Goal: Information Seeking & Learning: Learn about a topic

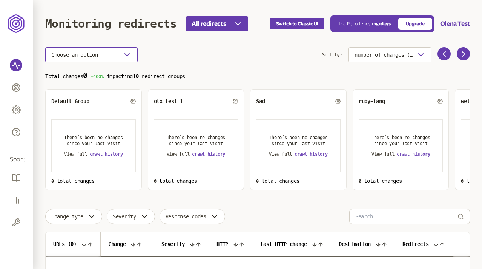
click at [126, 54] on icon "button" at bounding box center [127, 54] width 9 height 9
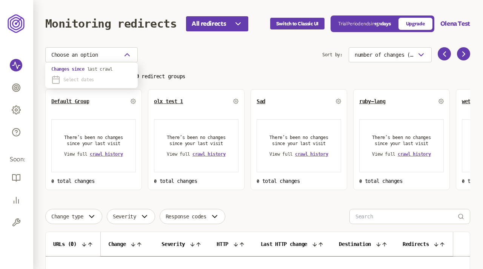
click at [88, 78] on span "Select dates" at bounding box center [78, 80] width 31 height 6
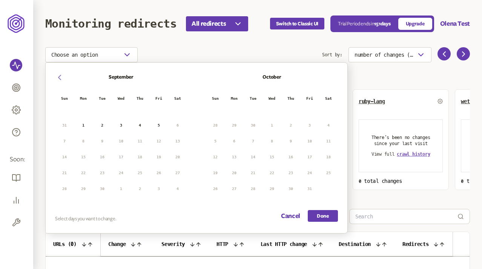
click at [60, 79] on icon "button" at bounding box center [59, 77] width 9 height 9
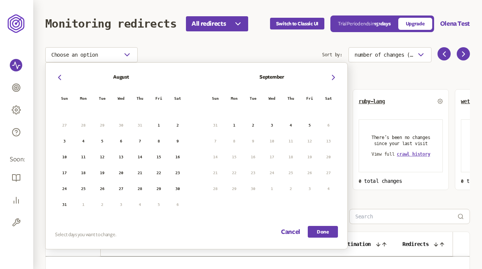
click at [63, 172] on button "17" at bounding box center [64, 172] width 11 height 11
click at [179, 168] on button "23" at bounding box center [177, 172] width 11 height 11
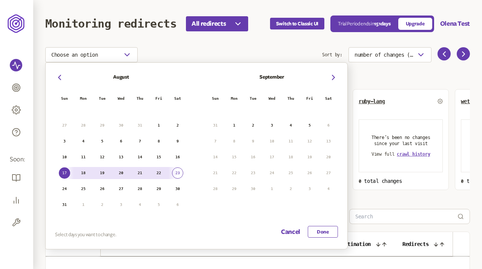
click at [327, 229] on button "Done" at bounding box center [323, 232] width 30 height 12
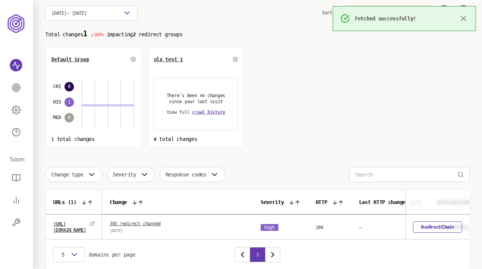
scroll to position [74, 0]
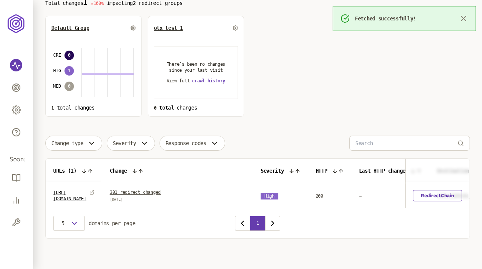
click at [156, 190] on link "301 redirect changed" at bounding box center [135, 192] width 51 height 5
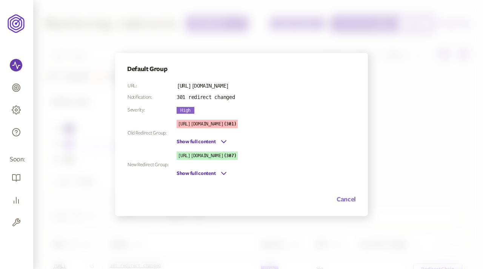
click at [342, 198] on button "Cancel" at bounding box center [346, 199] width 19 height 9
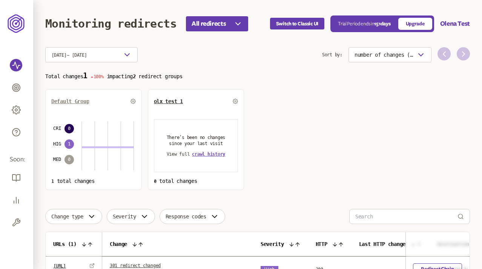
click at [73, 100] on span "Default Group" at bounding box center [70, 101] width 38 height 6
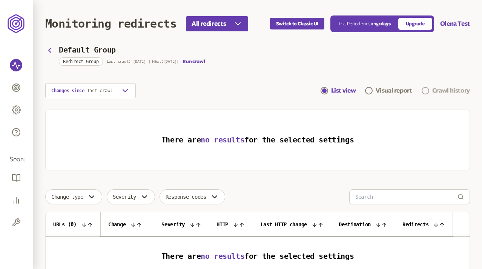
click at [457, 91] on div "Crawl history" at bounding box center [452, 90] width 38 height 9
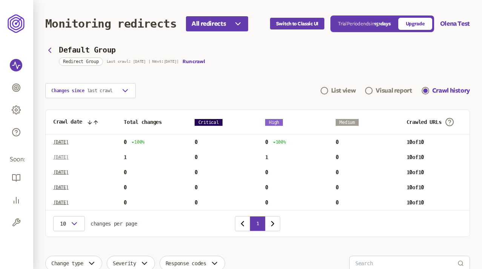
click at [69, 157] on p "[DATE]" at bounding box center [60, 157] width 15 height 6
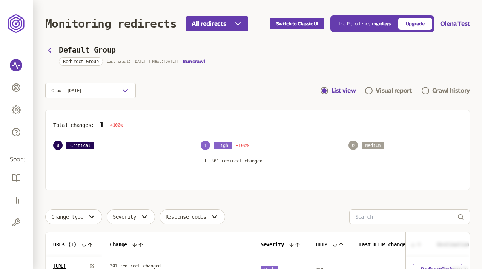
scroll to position [74, 0]
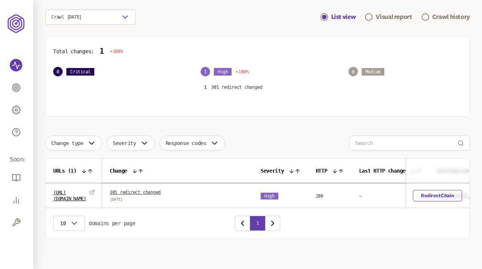
click at [150, 191] on link "301 redirect changed" at bounding box center [135, 192] width 51 height 5
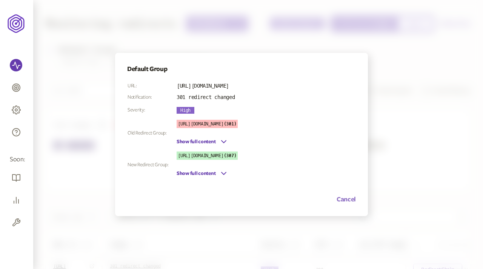
click at [347, 197] on button "Cancel" at bounding box center [346, 199] width 19 height 9
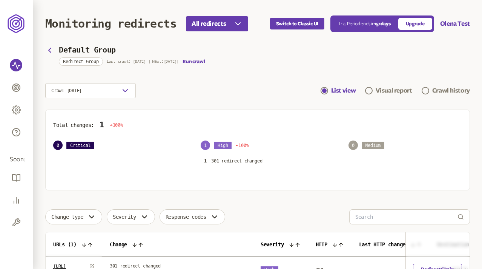
click at [293, 44] on header "Monitoring redirects All redirects Switch to Classic UI Trial Period ends [DATE…" at bounding box center [257, 23] width 425 height 47
click at [51, 50] on icon "button" at bounding box center [49, 50] width 9 height 9
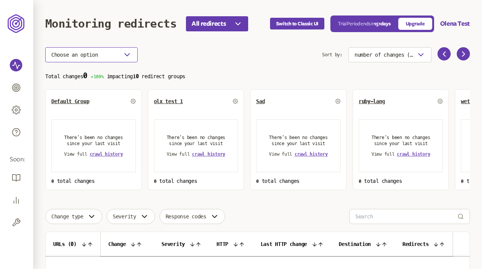
click at [123, 57] on icon "button" at bounding box center [127, 54] width 9 height 9
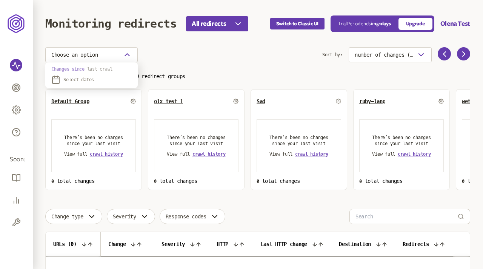
click at [99, 69] on span "last crawl" at bounding box center [100, 68] width 26 height 5
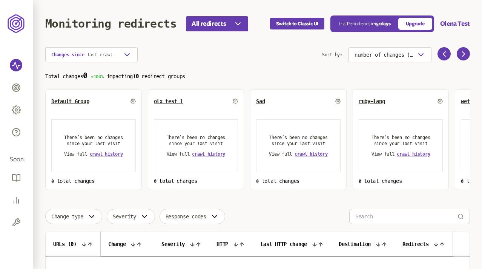
click at [206, 65] on section "Changes since last crawl Sort by: number of changes (high-low) Total changes 0 …" at bounding box center [257, 118] width 425 height 143
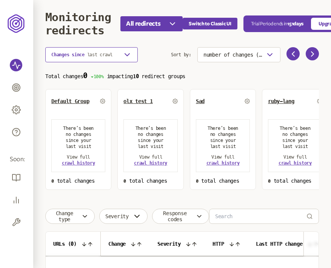
click at [118, 58] on button "Changes since last crawl" at bounding box center [91, 54] width 92 height 15
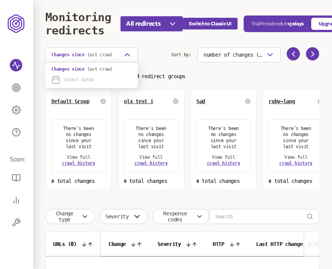
click at [80, 80] on span "Select dates" at bounding box center [78, 80] width 31 height 6
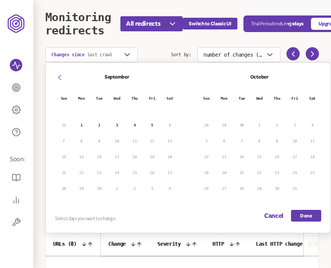
click at [61, 75] on icon "button" at bounding box center [60, 77] width 2 height 5
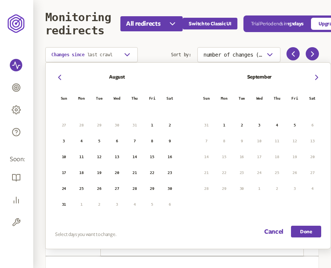
click at [63, 171] on button "17" at bounding box center [63, 172] width 11 height 11
click at [163, 171] on td "23" at bounding box center [170, 173] width 18 height 12
click at [168, 172] on button "23" at bounding box center [169, 172] width 11 height 11
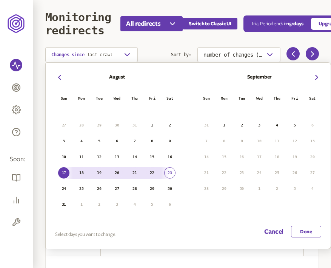
click at [309, 230] on button "Done" at bounding box center [306, 232] width 30 height 12
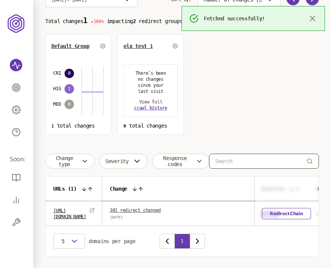
scroll to position [75, 0]
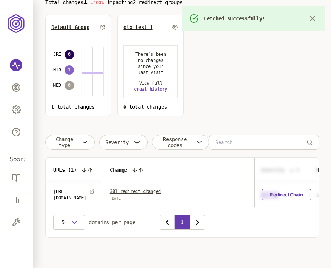
click at [159, 190] on link "301 redirect changed" at bounding box center [135, 191] width 51 height 5
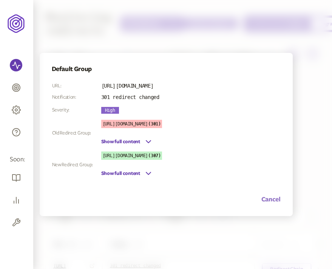
click at [265, 200] on button "Cancel" at bounding box center [270, 199] width 19 height 9
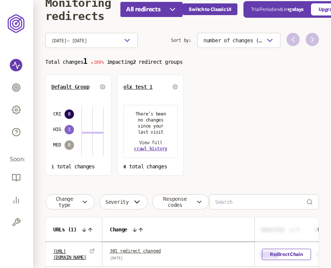
scroll to position [75, 0]
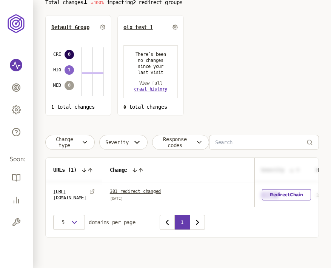
click at [327, 126] on main "Monitoring redirects All redirects Switch to Classic UI Trial Period ends [DATE…" at bounding box center [182, 97] width 298 height 342
click at [138, 167] on icon at bounding box center [135, 170] width 6 height 6
click at [138, 169] on icon at bounding box center [135, 170] width 6 height 6
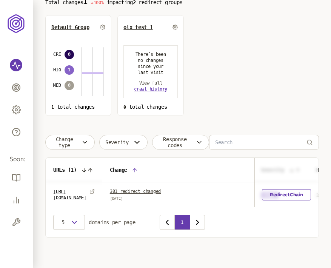
click at [138, 169] on icon at bounding box center [135, 170] width 6 height 6
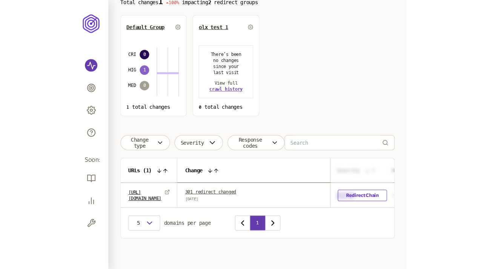
scroll to position [74, 0]
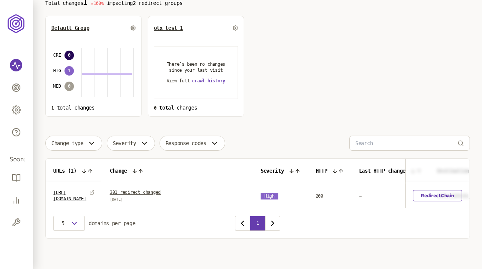
click at [297, 38] on section "Total changes 1 100% impacting 2 redirect groups Default Group CRI 0 HIG 1 MED …" at bounding box center [257, 57] width 425 height 119
click at [75, 29] on link "Default Group" at bounding box center [70, 28] width 38 height 6
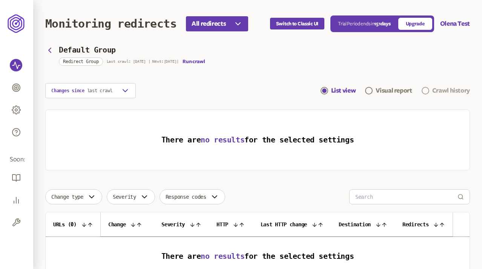
click at [437, 93] on div "Crawl history" at bounding box center [452, 90] width 38 height 9
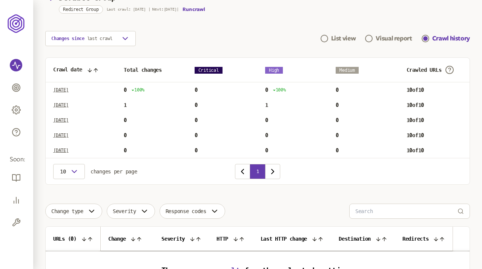
scroll to position [51, 0]
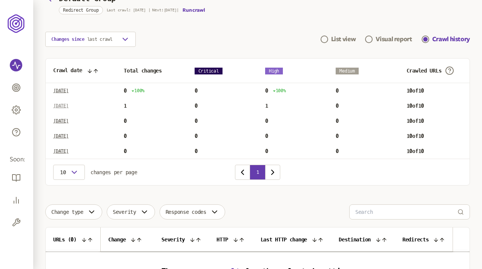
click at [69, 103] on p "[DATE]" at bounding box center [60, 106] width 15 height 6
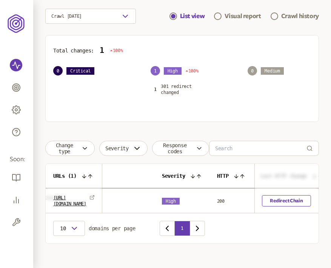
scroll to position [0, 101]
click at [194, 174] on icon at bounding box center [191, 176] width 6 height 6
click at [183, 174] on icon at bounding box center [180, 176] width 6 height 6
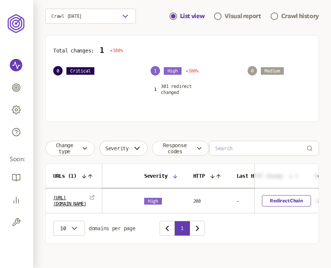
scroll to position [0, 135]
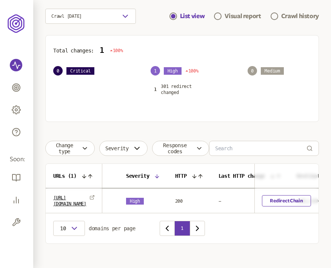
click at [197, 176] on icon at bounding box center [194, 176] width 6 height 6
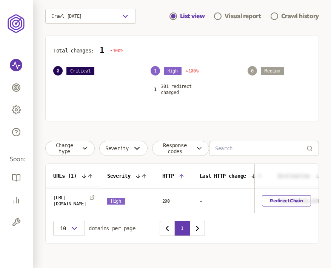
scroll to position [0, 177]
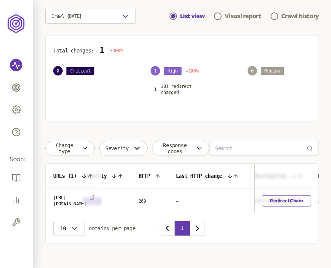
click at [161, 176] on icon at bounding box center [158, 176] width 6 height 6
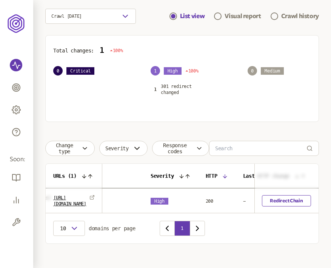
scroll to position [0, 187]
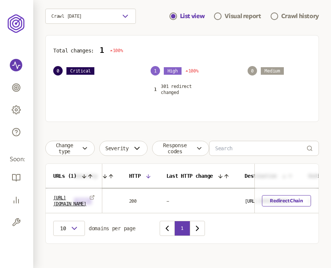
click at [151, 176] on icon at bounding box center [148, 176] width 6 height 6
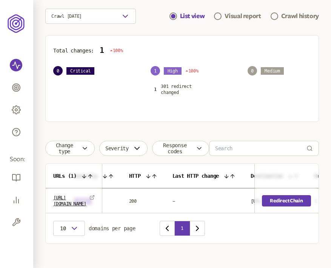
click at [282, 201] on link "Redirect Chain" at bounding box center [286, 200] width 49 height 11
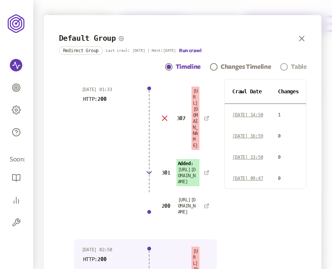
click at [303, 64] on div "Table" at bounding box center [298, 66] width 15 height 9
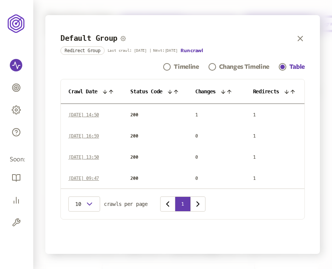
click at [171, 91] on icon at bounding box center [170, 92] width 6 height 6
click at [174, 90] on icon at bounding box center [171, 92] width 6 height 6
click at [226, 90] on icon at bounding box center [226, 92] width 6 height 6
click at [225, 91] on icon at bounding box center [222, 91] width 3 height 3
click at [226, 91] on icon at bounding box center [223, 92] width 6 height 6
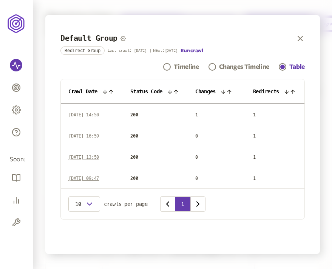
click at [227, 88] on th "Changes" at bounding box center [217, 91] width 58 height 25
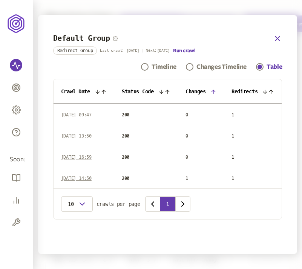
click at [280, 37] on icon "button" at bounding box center [278, 38] width 5 height 5
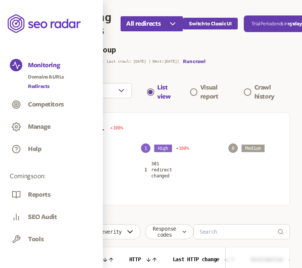
click at [40, 84] on link "Redirects" at bounding box center [46, 87] width 36 height 8
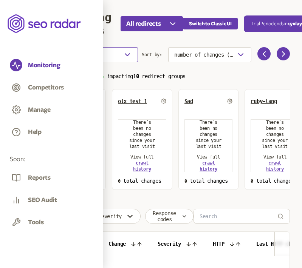
click at [119, 51] on button "Choose an option" at bounding box center [91, 54] width 92 height 15
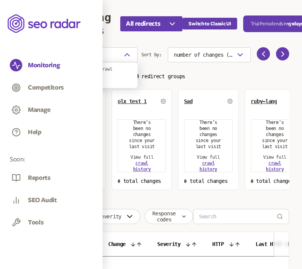
click at [83, 81] on span "Select dates" at bounding box center [78, 80] width 31 height 6
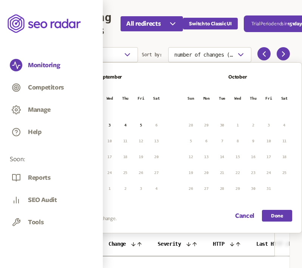
click at [55, 75] on icon "button" at bounding box center [59, 77] width 9 height 9
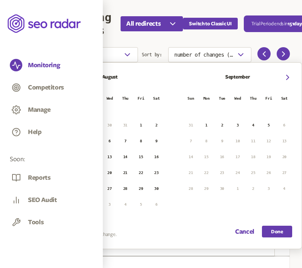
click at [65, 171] on button "17" at bounding box center [62, 172] width 11 height 11
click at [157, 171] on button "23" at bounding box center [156, 172] width 11 height 11
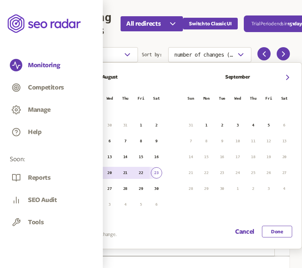
click at [275, 234] on button "Done" at bounding box center [277, 232] width 30 height 12
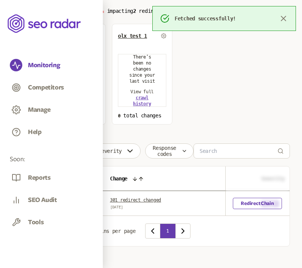
scroll to position [75, 0]
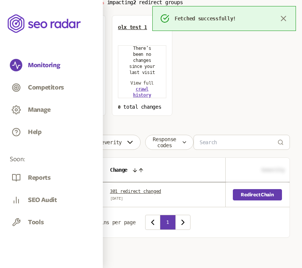
click at [255, 193] on link "Redirect Chain" at bounding box center [257, 194] width 49 height 11
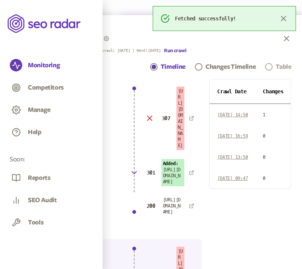
click at [286, 63] on div "Table" at bounding box center [283, 66] width 15 height 9
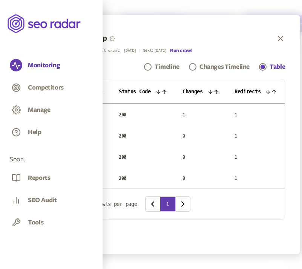
click at [162, 91] on icon at bounding box center [165, 92] width 6 height 6
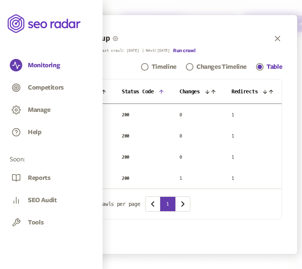
click at [162, 91] on icon at bounding box center [161, 91] width 3 height 3
click at [161, 91] on icon at bounding box center [162, 92] width 6 height 6
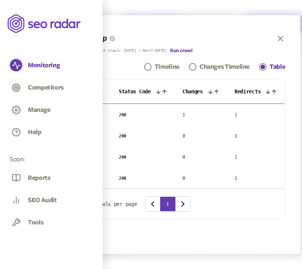
click at [219, 92] on icon at bounding box center [217, 92] width 6 height 6
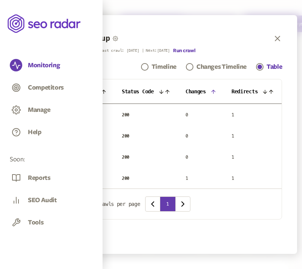
click at [215, 91] on icon at bounding box center [213, 91] width 3 height 3
click at [280, 38] on icon "button" at bounding box center [278, 38] width 5 height 5
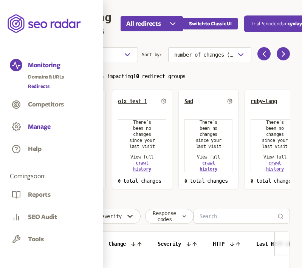
click at [40, 129] on button "Manage" at bounding box center [39, 127] width 23 height 8
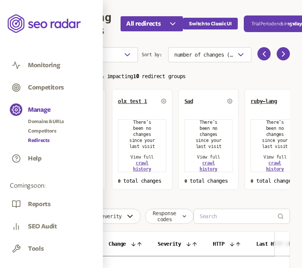
click at [40, 142] on link "Redirects" at bounding box center [46, 141] width 36 height 8
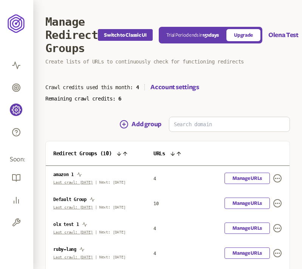
scroll to position [16, 0]
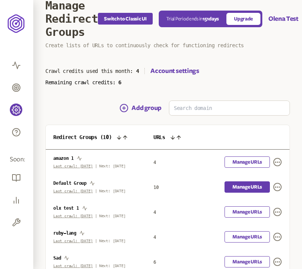
click at [262, 186] on link "Manage URLs" at bounding box center [246, 186] width 45 height 11
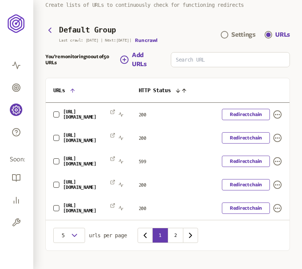
scroll to position [58, 0]
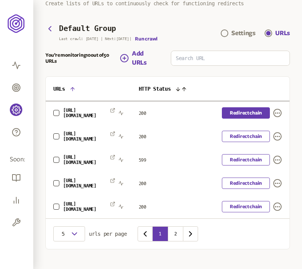
click at [248, 111] on link "Redirect chain" at bounding box center [246, 112] width 48 height 11
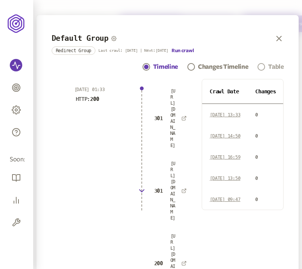
click at [265, 64] on span "Navigation" at bounding box center [262, 67] width 8 height 8
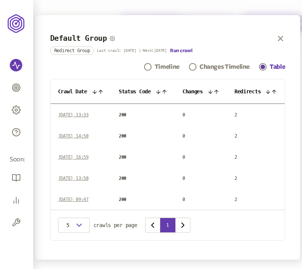
click at [214, 88] on th "Changes" at bounding box center [201, 91] width 52 height 25
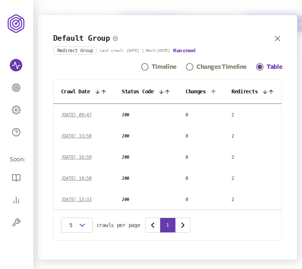
click at [213, 91] on icon at bounding box center [214, 92] width 6 height 6
click at [214, 92] on icon at bounding box center [214, 92] width 6 height 6
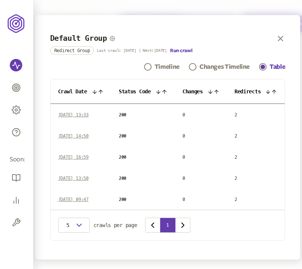
click at [159, 92] on icon at bounding box center [158, 91] width 3 height 3
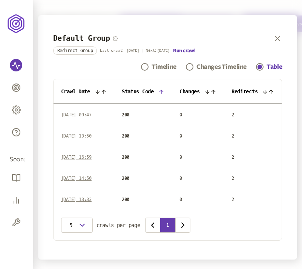
click at [159, 92] on icon at bounding box center [162, 92] width 6 height 6
click at [162, 91] on icon at bounding box center [162, 92] width 6 height 6
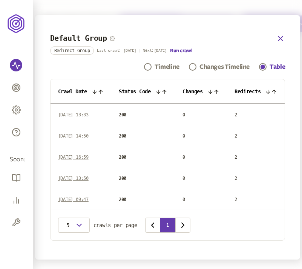
click at [285, 38] on icon "button" at bounding box center [280, 38] width 9 height 9
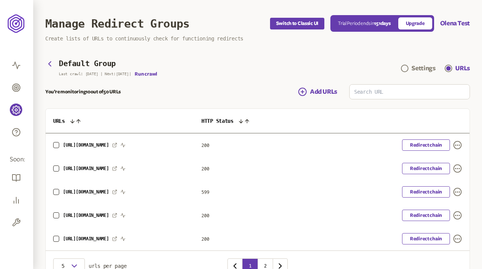
click at [323, 62] on div "Default Group Last crawl: [DATE] | Next: [DATE] | Run crawl Settings URLs" at bounding box center [257, 68] width 425 height 17
click at [445, 23] on button "Olena Test" at bounding box center [456, 23] width 30 height 9
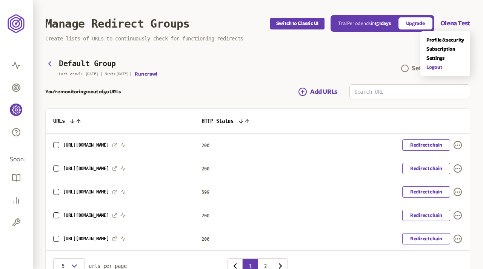
click at [438, 67] on link "Logout" at bounding box center [446, 67] width 38 height 6
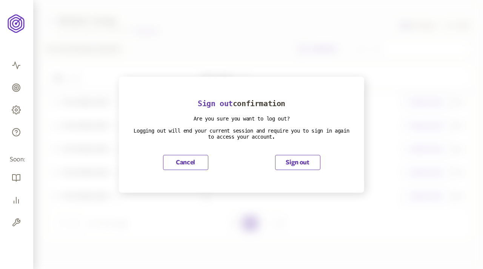
click at [301, 161] on button "Sign out" at bounding box center [297, 162] width 45 height 15
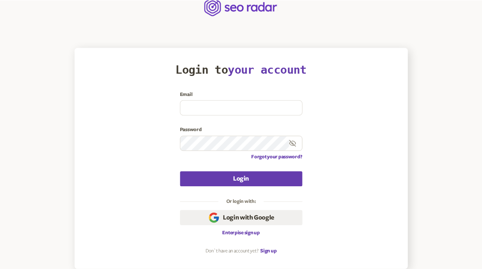
scroll to position [16, 0]
type input "[EMAIL_ADDRESS][DOMAIN_NAME]"
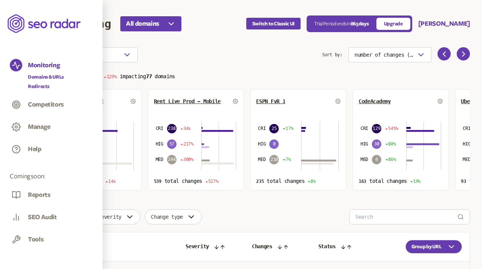
click at [40, 87] on link "Redirects" at bounding box center [46, 87] width 36 height 8
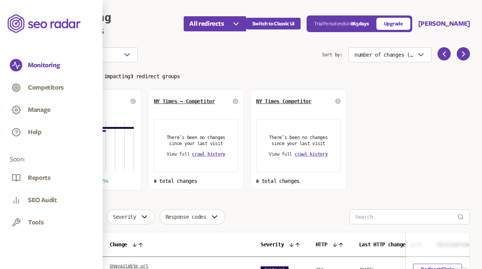
click at [74, 100] on span "Default Group" at bounding box center [70, 101] width 38 height 6
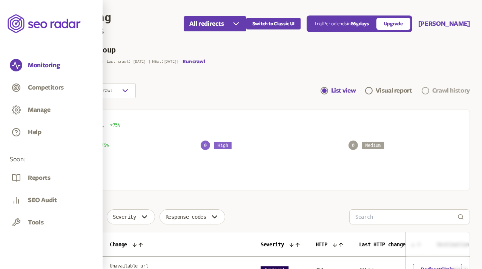
click at [441, 88] on div "Crawl history" at bounding box center [452, 90] width 38 height 9
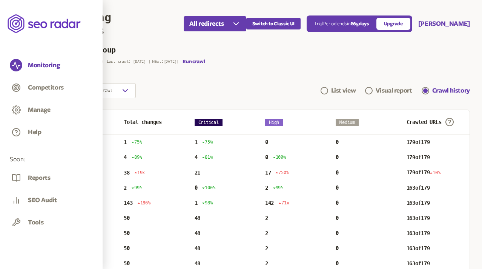
click at [68, 174] on p "Wed Aug 20 2025" at bounding box center [60, 172] width 15 height 6
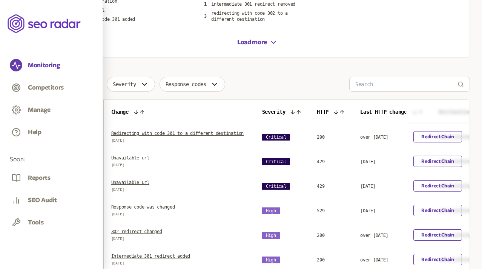
scroll to position [169, 0]
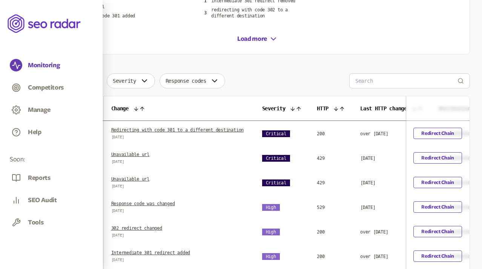
click at [302, 106] on icon at bounding box center [299, 109] width 6 height 6
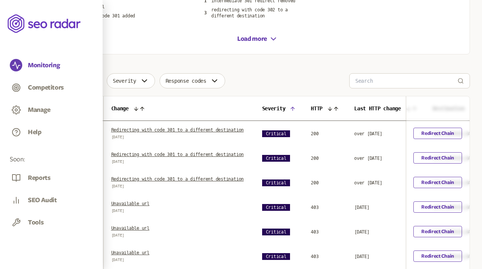
click at [296, 106] on icon at bounding box center [293, 109] width 6 height 6
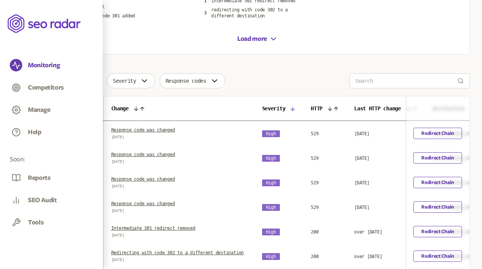
click at [295, 109] on icon at bounding box center [292, 108] width 3 height 3
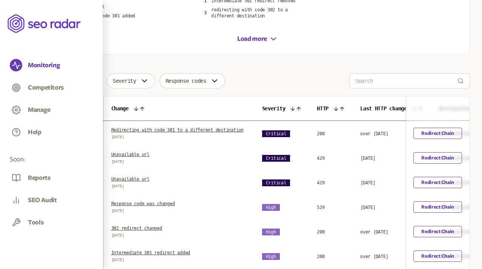
click at [345, 107] on icon at bounding box center [342, 109] width 6 height 6
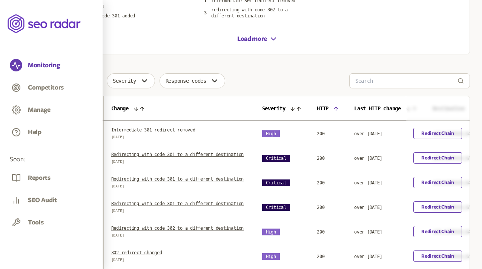
click at [338, 107] on icon at bounding box center [336, 108] width 3 height 3
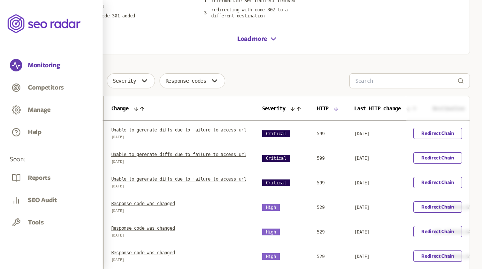
click at [329, 107] on span "HTTP" at bounding box center [323, 108] width 12 height 6
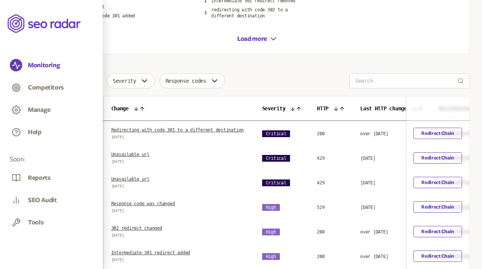
scroll to position [173, 0]
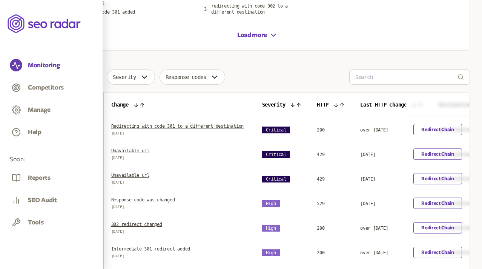
click at [175, 202] on link "Response code was changed" at bounding box center [143, 199] width 64 height 5
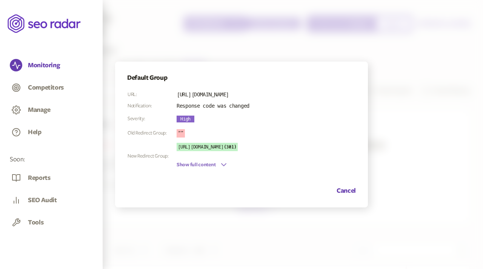
click at [226, 163] on icon "button" at bounding box center [224, 164] width 5 height 2
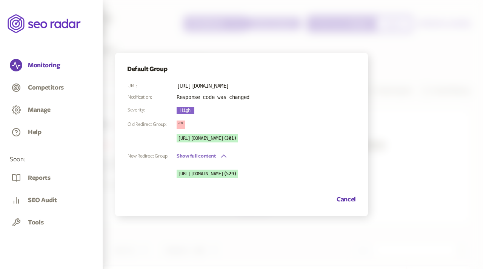
click at [223, 158] on icon "button" at bounding box center [223, 155] width 9 height 9
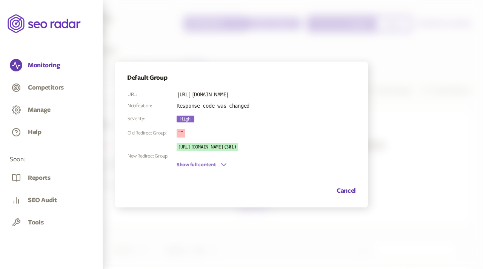
click at [222, 163] on icon "button" at bounding box center [224, 164] width 5 height 2
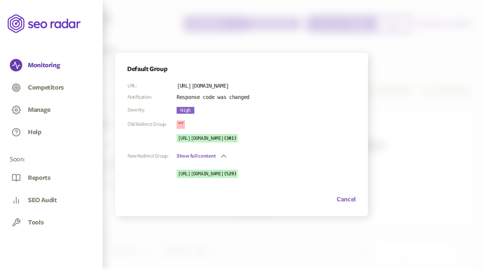
click at [345, 197] on button "Cancel" at bounding box center [346, 199] width 19 height 9
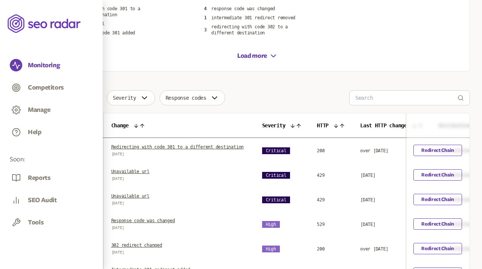
scroll to position [173, 0]
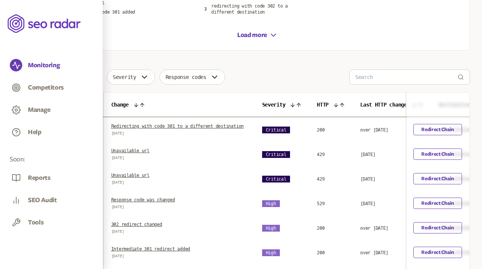
click at [149, 153] on link "Unavailable url" at bounding box center [130, 150] width 38 height 5
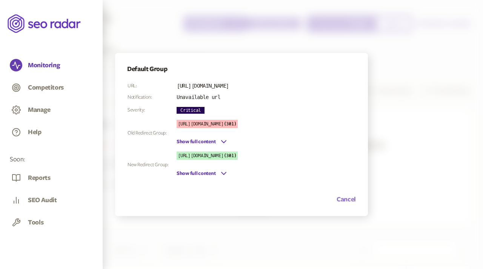
click at [347, 200] on button "Cancel" at bounding box center [346, 199] width 19 height 9
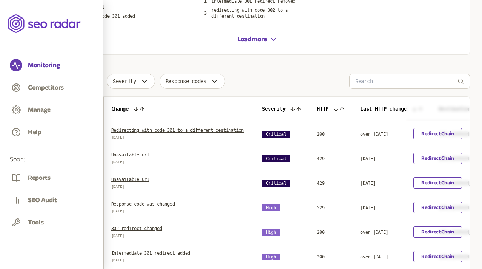
scroll to position [173, 0]
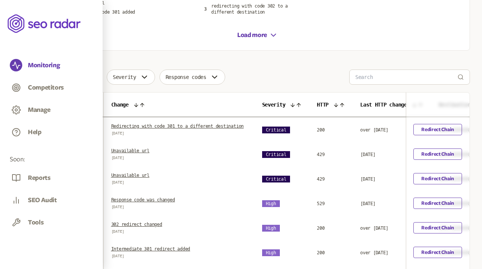
click at [167, 128] on link "Redirecting with code 301 to a different destination" at bounding box center [177, 125] width 133 height 5
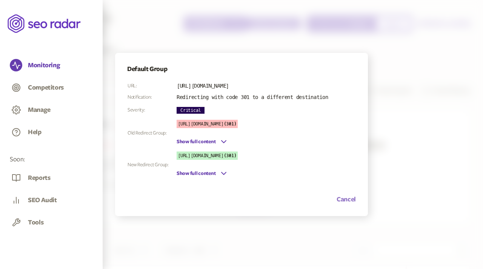
click at [349, 196] on button "Cancel" at bounding box center [346, 199] width 19 height 9
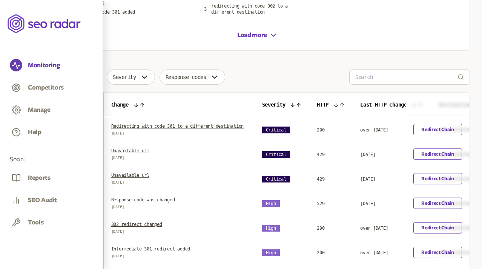
scroll to position [221, 0]
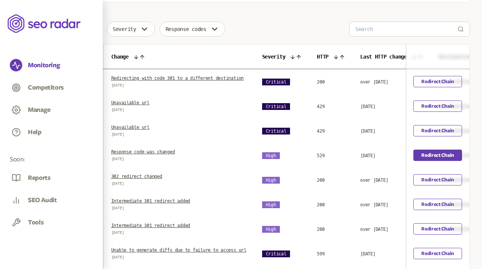
click at [439, 161] on link "Redirect Chain" at bounding box center [438, 154] width 49 height 11
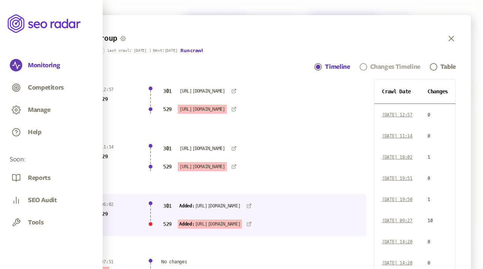
click at [385, 68] on div "Changes Timeline" at bounding box center [395, 66] width 50 height 9
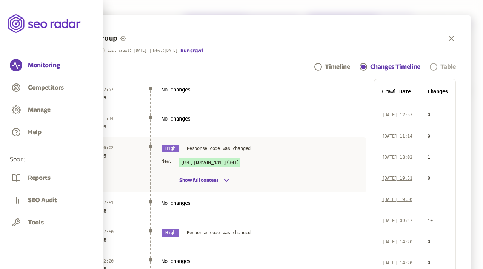
click at [437, 69] on link "Table" at bounding box center [443, 66] width 26 height 9
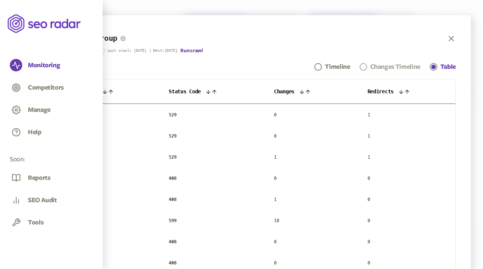
click at [382, 71] on div "Changes Timeline" at bounding box center [395, 66] width 50 height 9
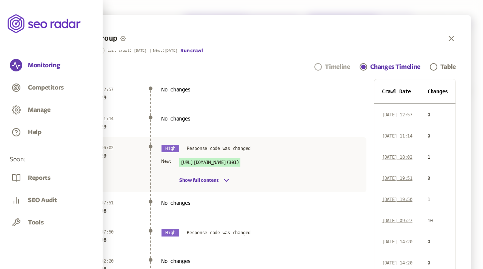
click at [340, 67] on div "Timeline" at bounding box center [337, 66] width 25 height 9
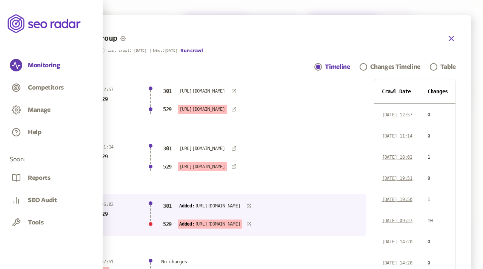
click at [452, 37] on icon "button" at bounding box center [451, 38] width 5 height 5
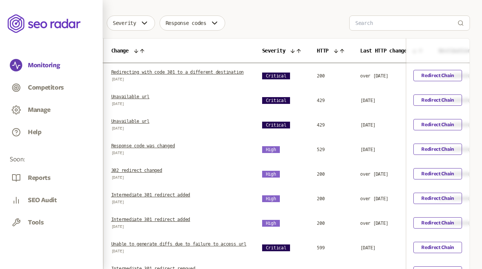
scroll to position [226, 0]
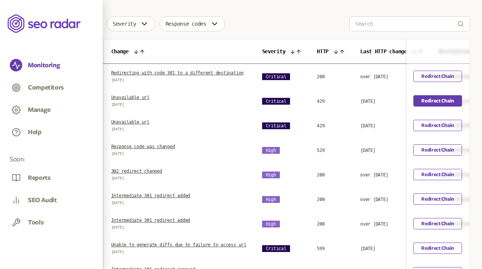
click at [439, 106] on link "Redirect Chain" at bounding box center [438, 100] width 49 height 11
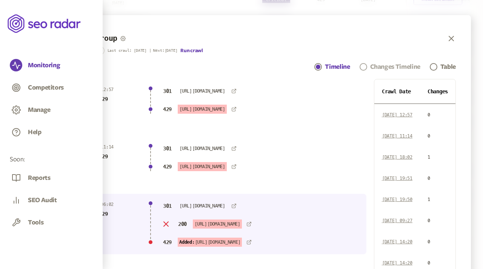
click at [381, 70] on div "Changes Timeline" at bounding box center [395, 66] width 50 height 9
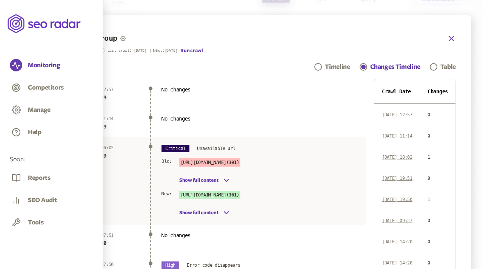
click at [453, 42] on icon "button" at bounding box center [451, 38] width 9 height 9
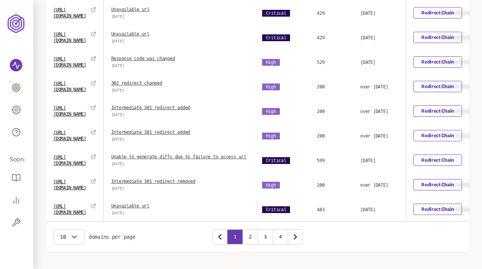
scroll to position [314, 0]
click at [182, 183] on link "Intermediate 301 redirect removed" at bounding box center [153, 180] width 84 height 5
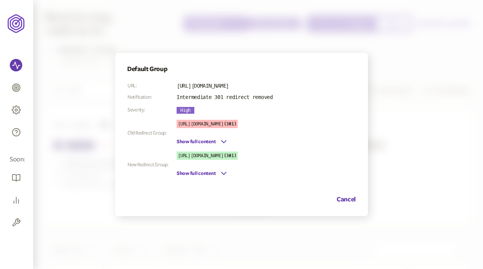
click at [357, 197] on div "Default Group URL: http://shopify.com/ Notification: Intermediate 301 redirect …" at bounding box center [241, 134] width 253 height 163
click at [353, 198] on button "Cancel" at bounding box center [346, 199] width 19 height 9
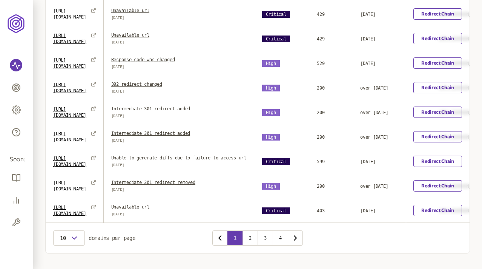
scroll to position [314, 0]
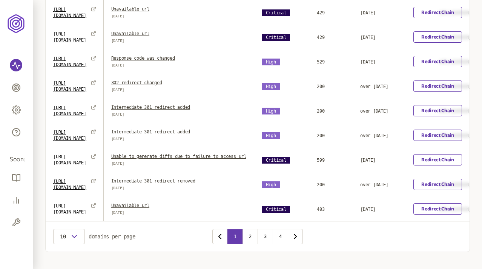
click at [187, 159] on link "Unable to generate diffs due to failure to access url" at bounding box center [178, 156] width 135 height 5
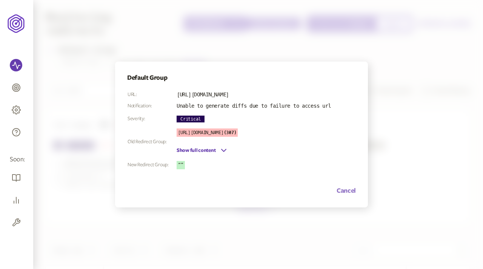
click at [347, 190] on button "Cancel" at bounding box center [346, 190] width 19 height 9
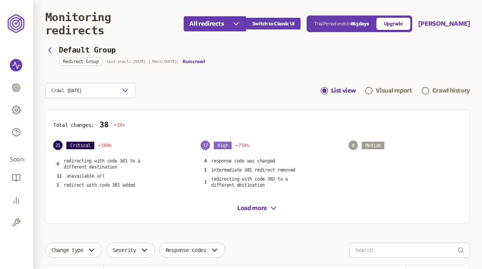
click at [260, 86] on div "Crawl 20th Aug 2025 List view Visual report Crawl history" at bounding box center [257, 90] width 425 height 15
click at [255, 76] on section "Default Group Redirect Group Last crawl: 2 Sep | Next: 23 Jul | Run crawl Crawl…" at bounding box center [257, 72] width 425 height 51
click at [445, 91] on div "Crawl history" at bounding box center [452, 90] width 38 height 9
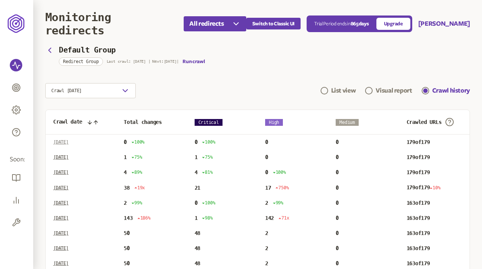
click at [69, 142] on p "Fri Sep 05 2025" at bounding box center [60, 142] width 15 height 6
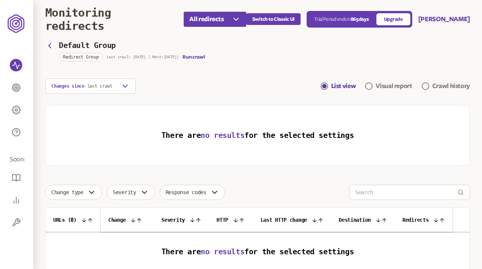
scroll to position [4, 0]
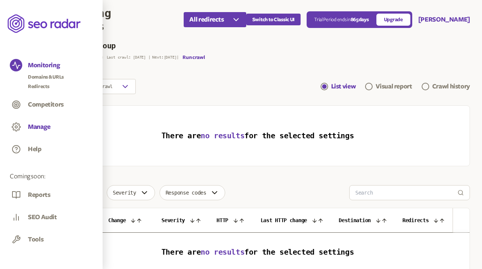
click at [43, 126] on button "Manage" at bounding box center [39, 127] width 23 height 8
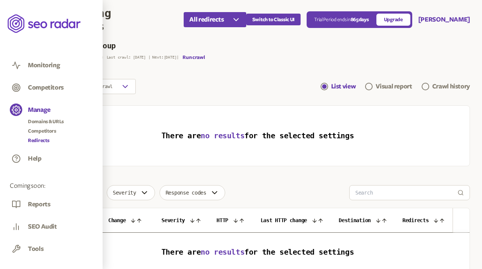
click at [39, 140] on link "Redirects" at bounding box center [46, 141] width 36 height 8
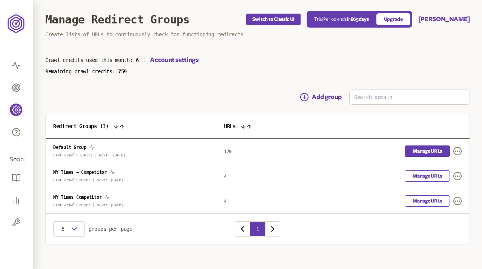
click at [433, 150] on link "Manage URLs" at bounding box center [427, 150] width 45 height 11
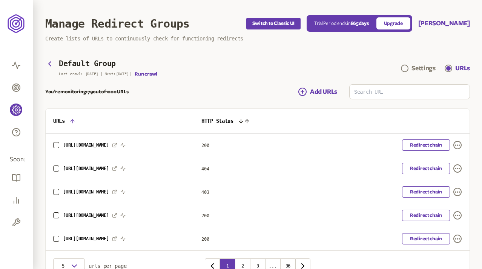
scroll to position [43, 0]
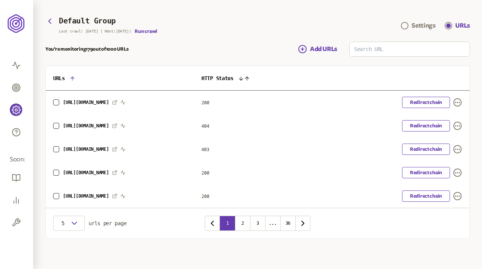
click at [366, 57] on div "You’re monitoring 179 out of 1000 URLs Add URLs URLs HTTP Status http://buffer.…" at bounding box center [257, 140] width 425 height 197
click at [365, 50] on input at bounding box center [410, 49] width 120 height 14
type input "в"
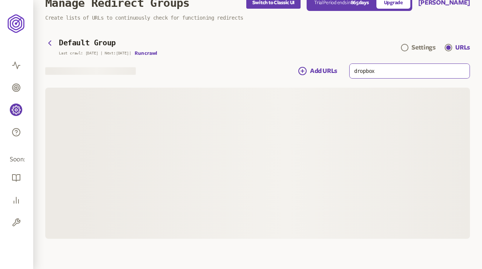
scroll to position [19, 0]
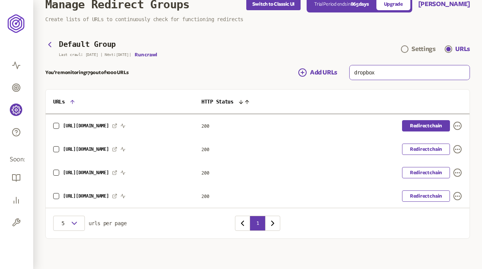
type input "dropbox"
click at [416, 124] on link "Redirect chain" at bounding box center [426, 125] width 48 height 11
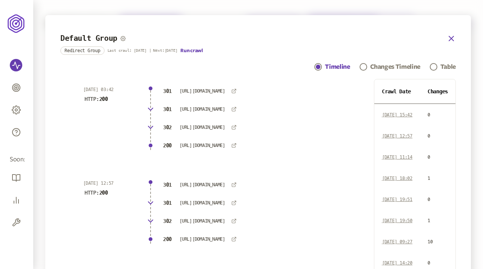
click at [449, 40] on icon "button" at bounding box center [451, 38] width 5 height 5
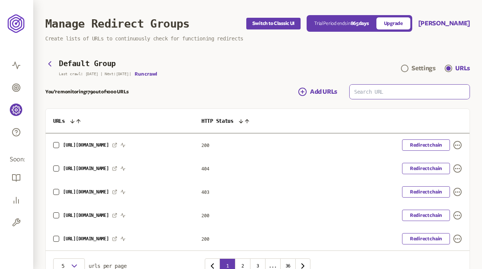
click at [396, 91] on input at bounding box center [410, 92] width 120 height 14
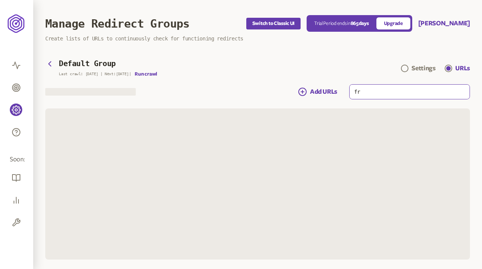
type input "f"
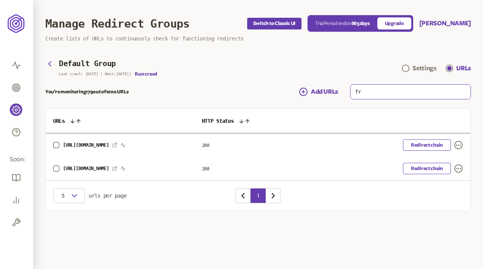
type input "f"
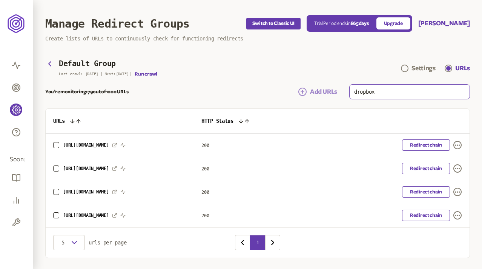
drag, startPoint x: 399, startPoint y: 91, endPoint x: 318, endPoint y: 91, distance: 81.2
click at [318, 91] on div "Add URLs dropbox" at bounding box center [384, 91] width 172 height 15
type input "dropbox"
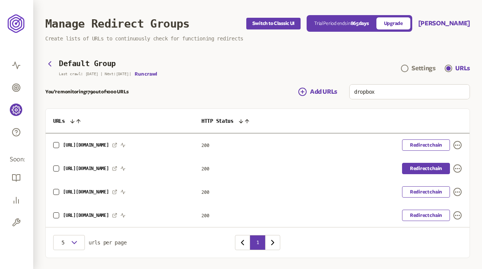
click at [422, 169] on link "Redirect chain" at bounding box center [426, 168] width 48 height 11
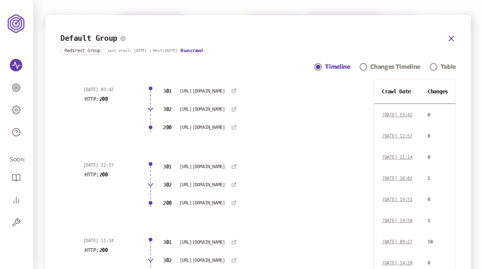
click at [452, 36] on icon "button" at bounding box center [451, 38] width 9 height 9
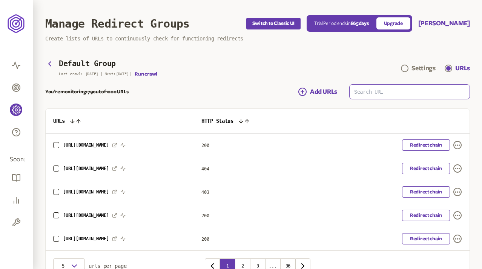
click at [363, 90] on input at bounding box center [410, 92] width 120 height 14
paste input "dropbox"
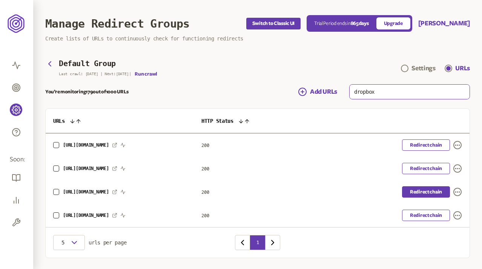
type input "dropbox"
click at [428, 191] on link "Redirect chain" at bounding box center [426, 191] width 48 height 11
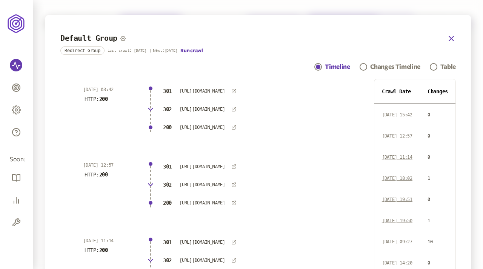
click at [448, 39] on icon "button" at bounding box center [451, 38] width 9 height 9
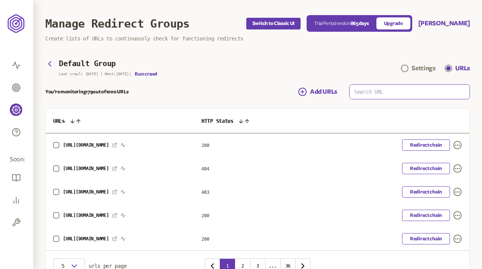
click at [377, 94] on input at bounding box center [410, 92] width 120 height 14
paste input "dropbox"
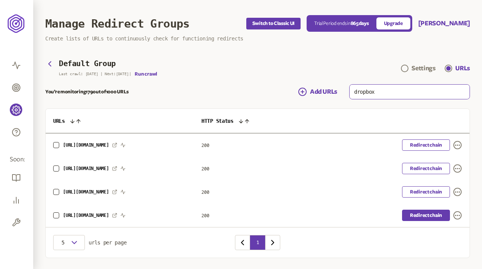
type input "dropbox"
click at [418, 213] on link "Redirect chain" at bounding box center [426, 215] width 48 height 11
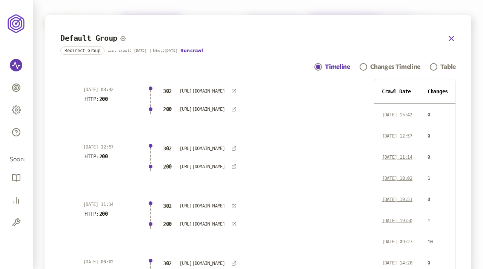
click at [452, 34] on icon "button" at bounding box center [451, 38] width 9 height 9
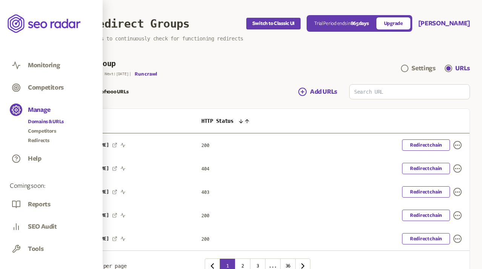
click at [42, 119] on link "Domains & URLs" at bounding box center [46, 122] width 36 height 8
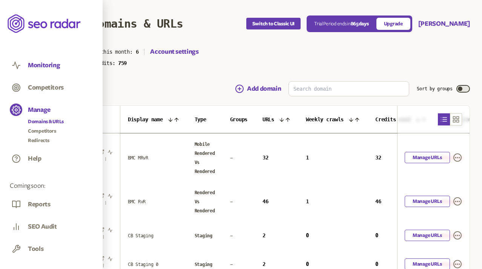
click at [34, 64] on button "Monitoring" at bounding box center [44, 65] width 32 height 8
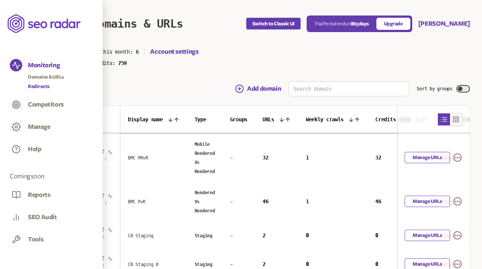
click at [39, 85] on link "Redirects" at bounding box center [46, 87] width 36 height 8
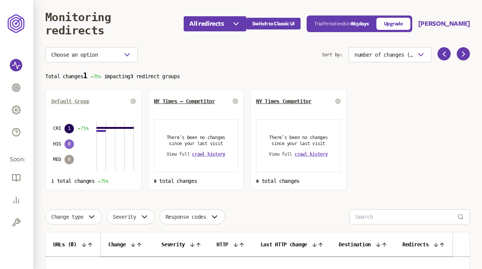
click at [77, 99] on span "Default Group" at bounding box center [70, 101] width 38 height 6
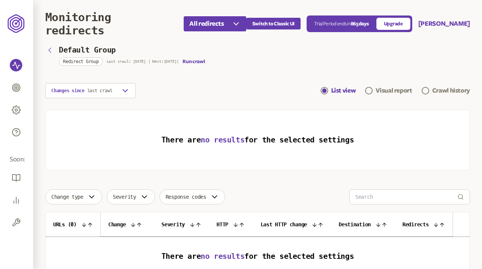
click at [46, 51] on icon "button" at bounding box center [49, 50] width 9 height 9
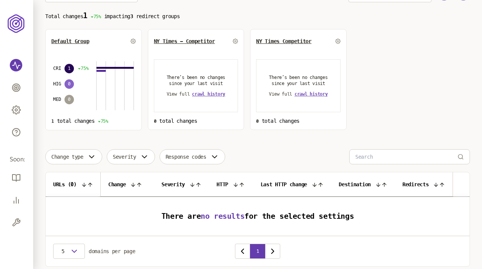
scroll to position [49, 0]
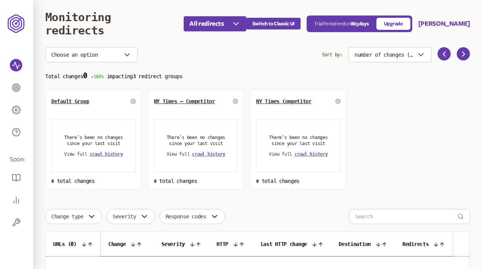
click at [64, 98] on div "Default Group" at bounding box center [93, 101] width 85 height 12
click at [67, 101] on span "Default Group" at bounding box center [70, 101] width 38 height 6
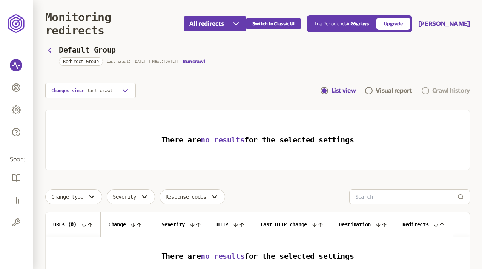
click at [443, 90] on div "Crawl history" at bounding box center [452, 90] width 38 height 9
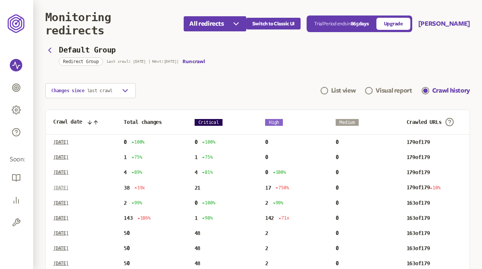
click at [69, 185] on p "[DATE]" at bounding box center [60, 188] width 15 height 6
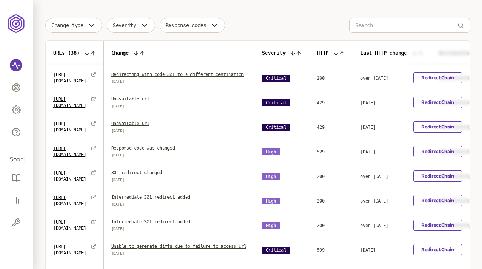
scroll to position [230, 0]
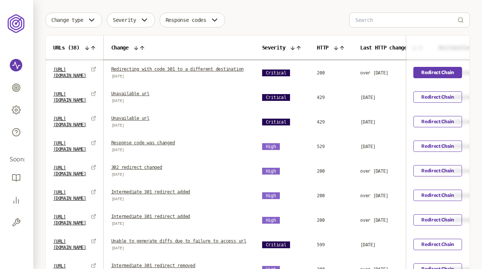
click at [432, 71] on link "Redirect Chain" at bounding box center [438, 72] width 49 height 11
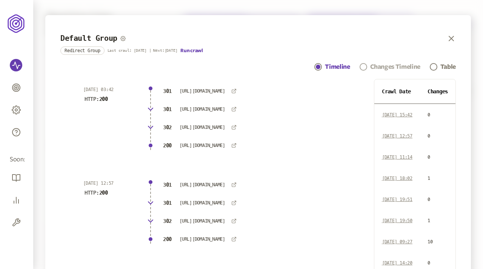
click at [386, 68] on div "Changes Timeline" at bounding box center [395, 66] width 50 height 9
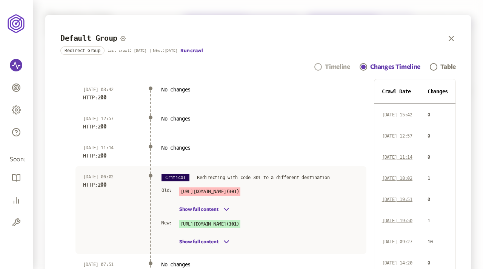
click at [333, 65] on div "Timeline" at bounding box center [337, 66] width 25 height 9
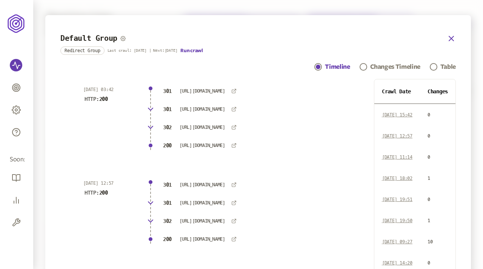
click at [452, 39] on icon "button" at bounding box center [451, 38] width 5 height 5
